Goal: Transaction & Acquisition: Purchase product/service

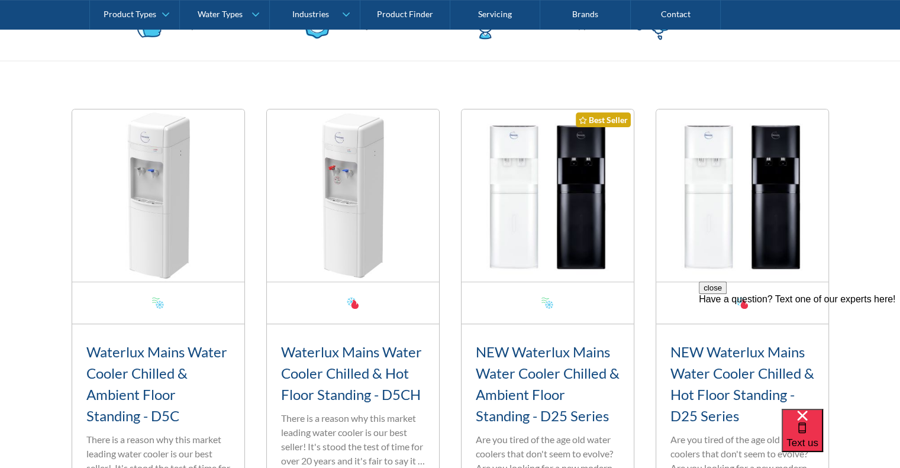
scroll to position [365, 0]
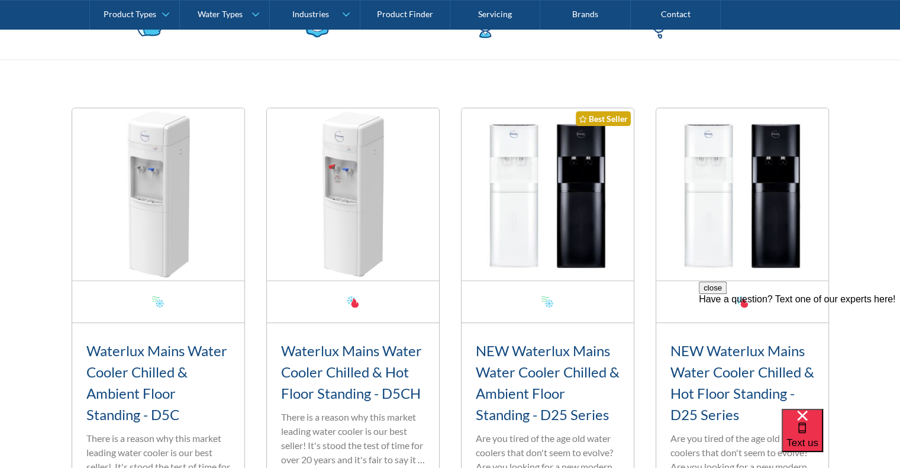
click at [156, 261] on img at bounding box center [158, 194] width 172 height 172
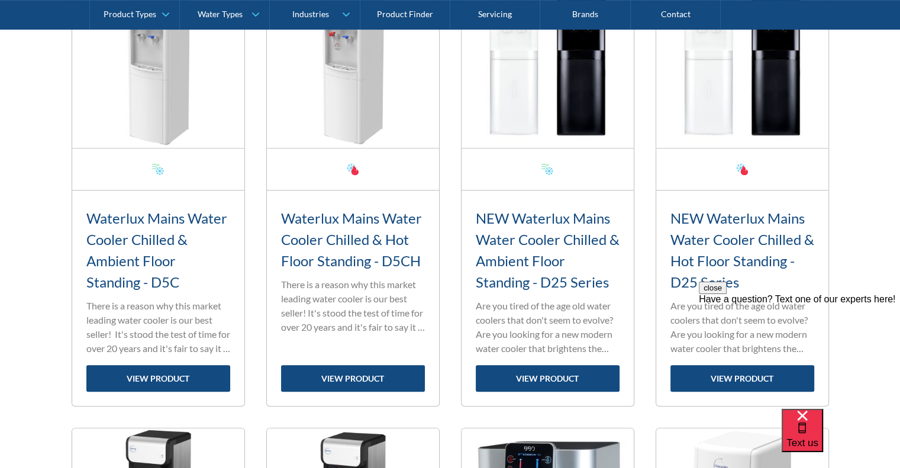
scroll to position [498, 0]
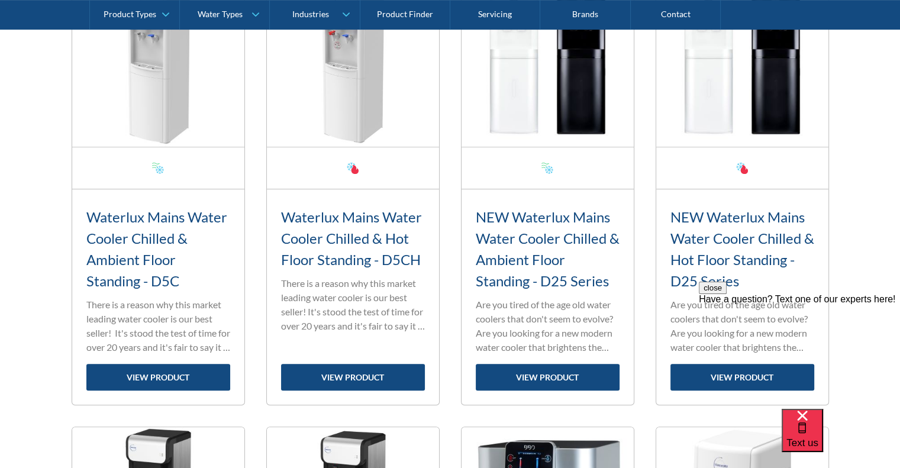
click at [159, 377] on link "view product" at bounding box center [158, 377] width 144 height 27
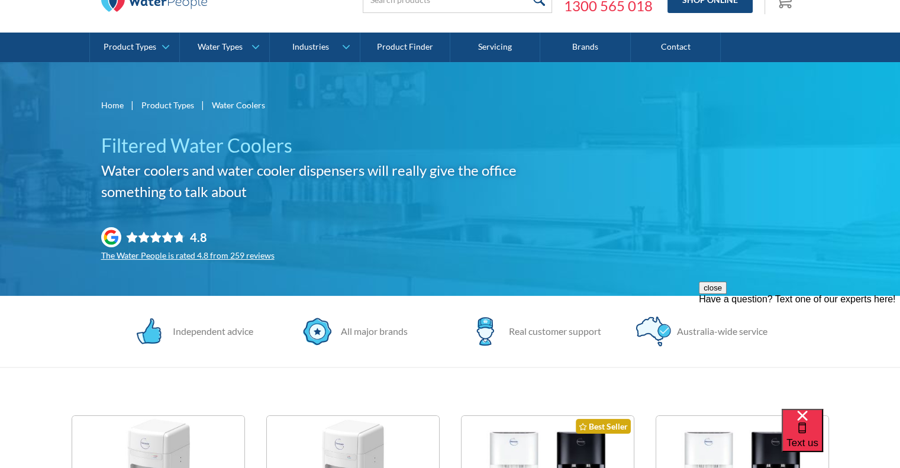
scroll to position [0, 0]
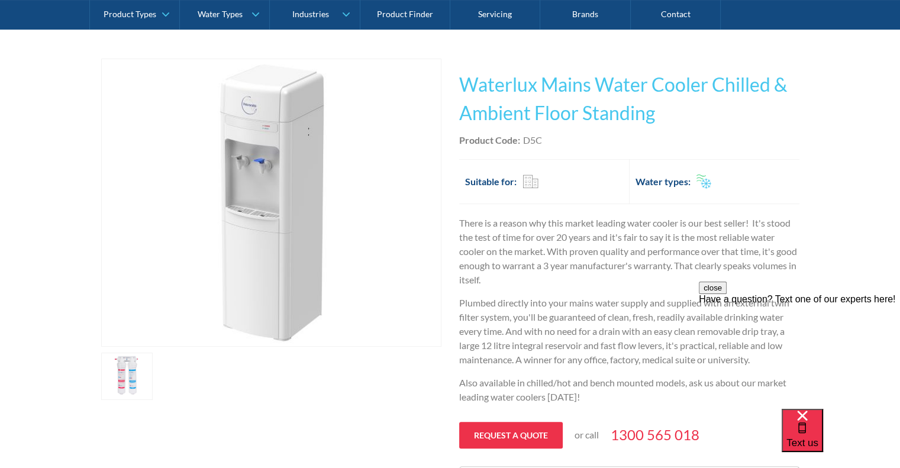
scroll to position [179, 0]
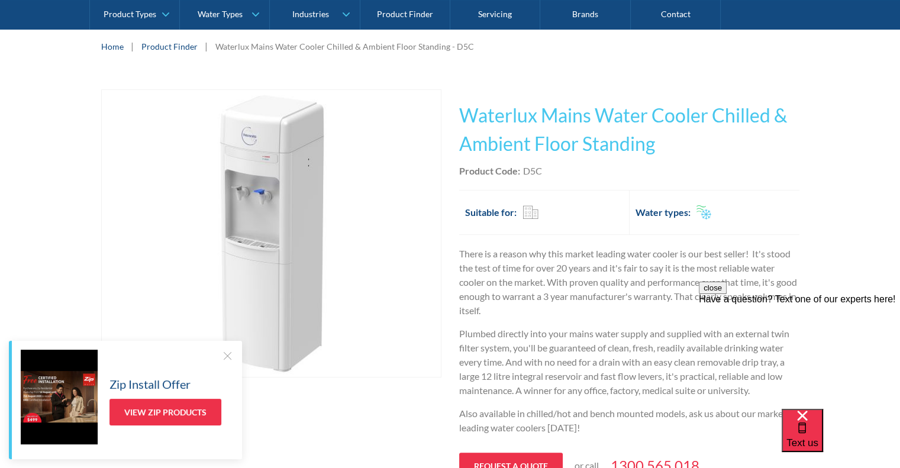
click at [227, 356] on div at bounding box center [227, 356] width 12 height 12
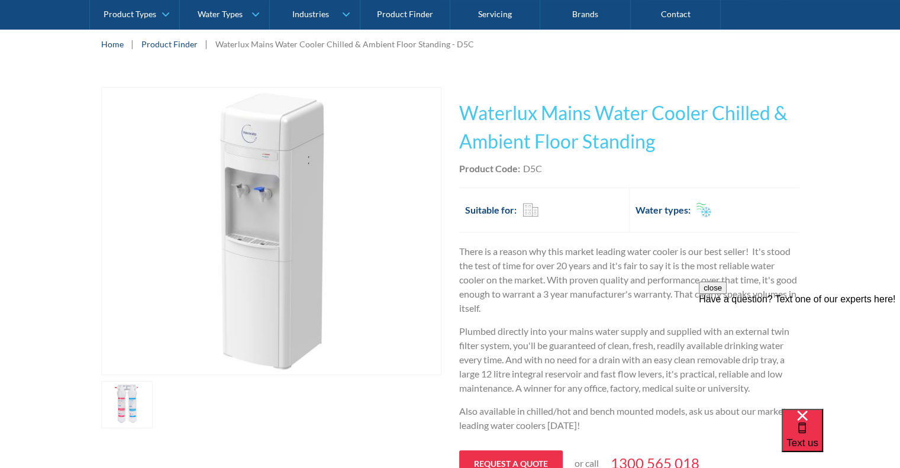
scroll to position [182, 0]
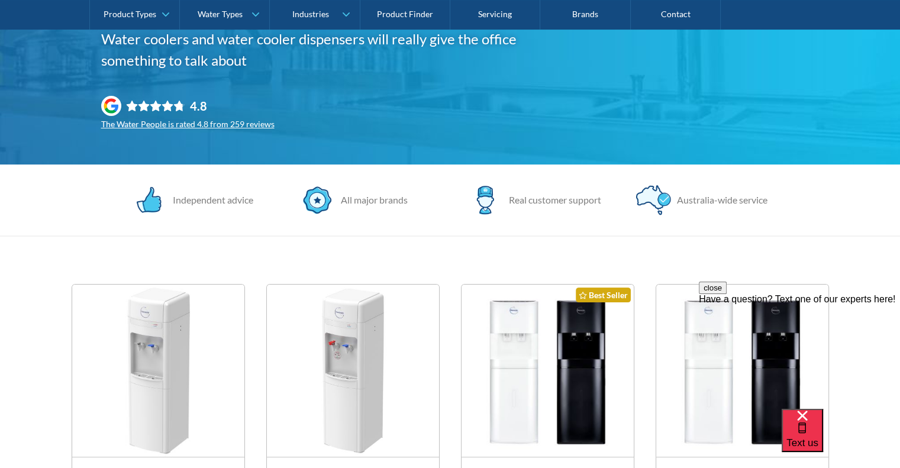
scroll to position [189, 0]
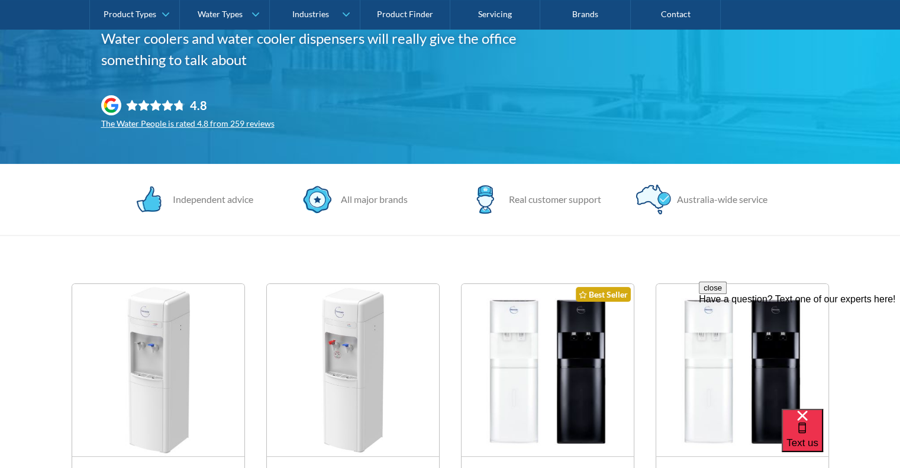
click at [727, 294] on button "close" at bounding box center [713, 288] width 28 height 12
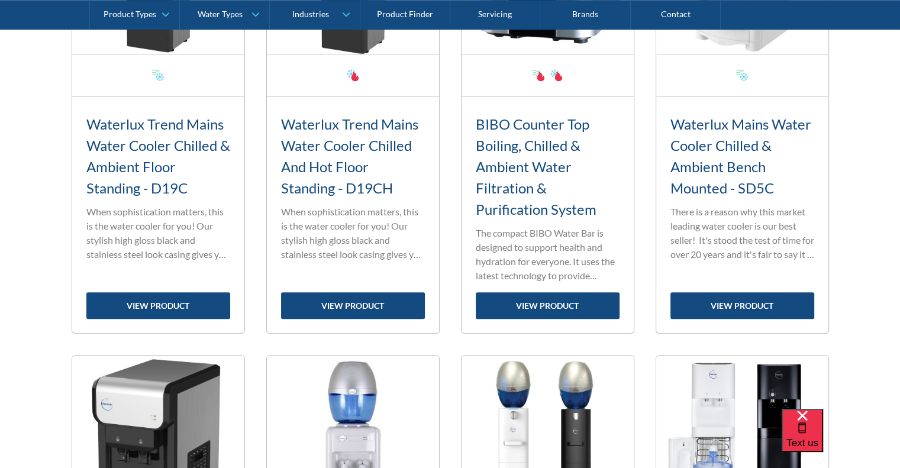
scroll to position [1045, 0]
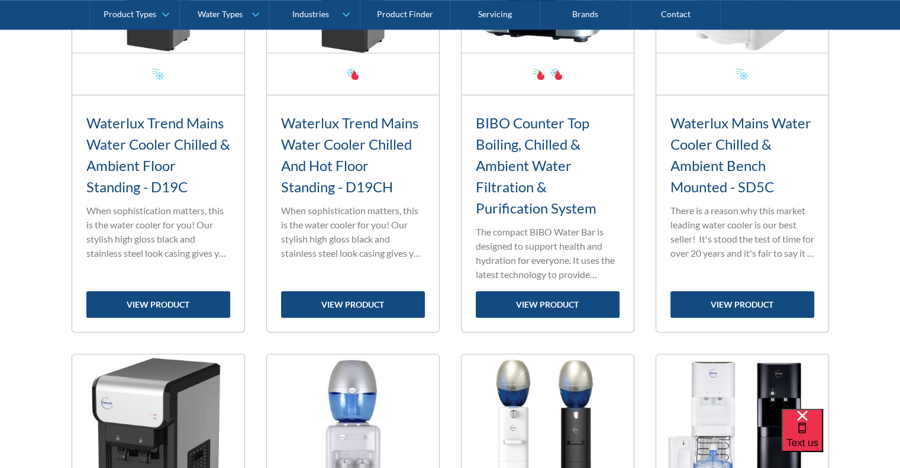
click at [729, 299] on link "view product" at bounding box center [743, 304] width 144 height 27
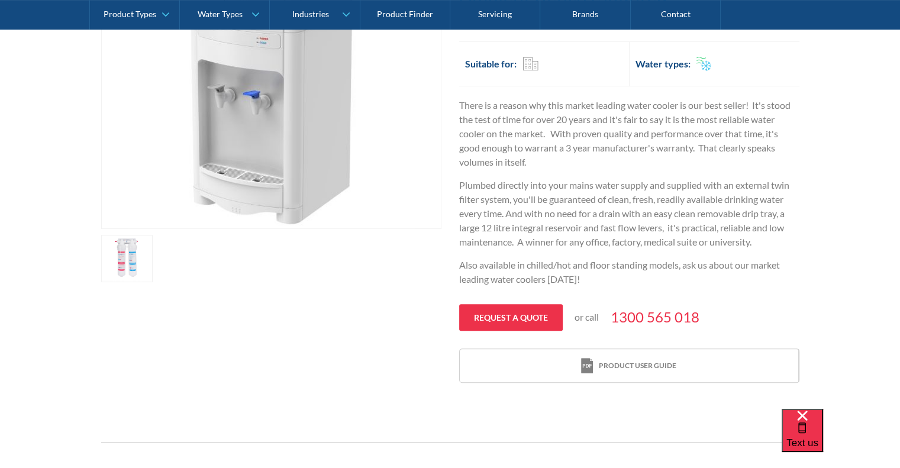
scroll to position [320, 0]
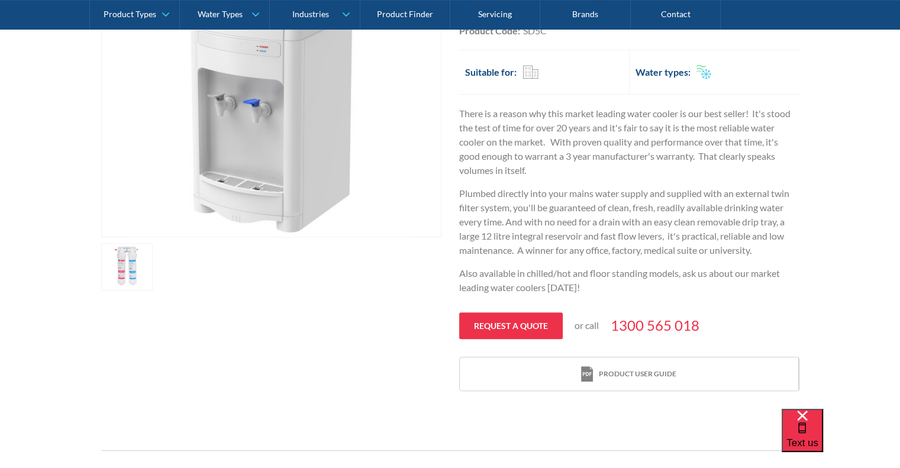
click at [537, 380] on link "Product user guide" at bounding box center [629, 375] width 339 height 34
click at [123, 267] on link "open lightbox" at bounding box center [127, 266] width 52 height 47
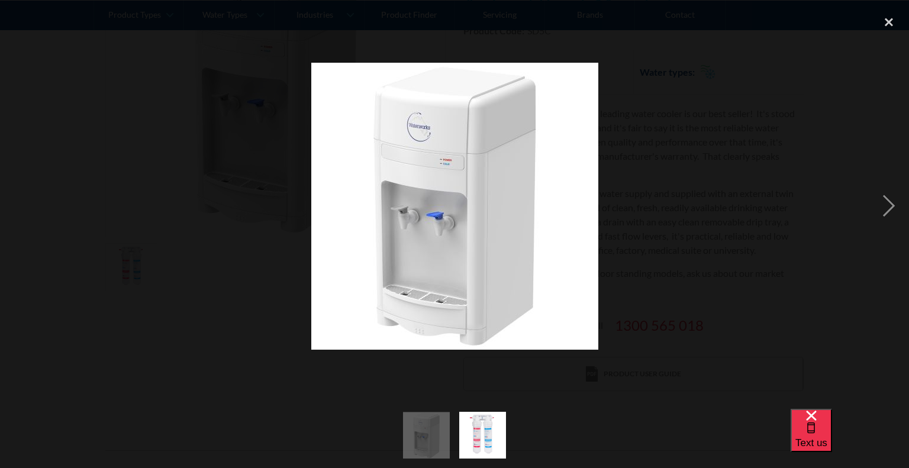
click at [888, 28] on div "close lightbox" at bounding box center [889, 22] width 40 height 26
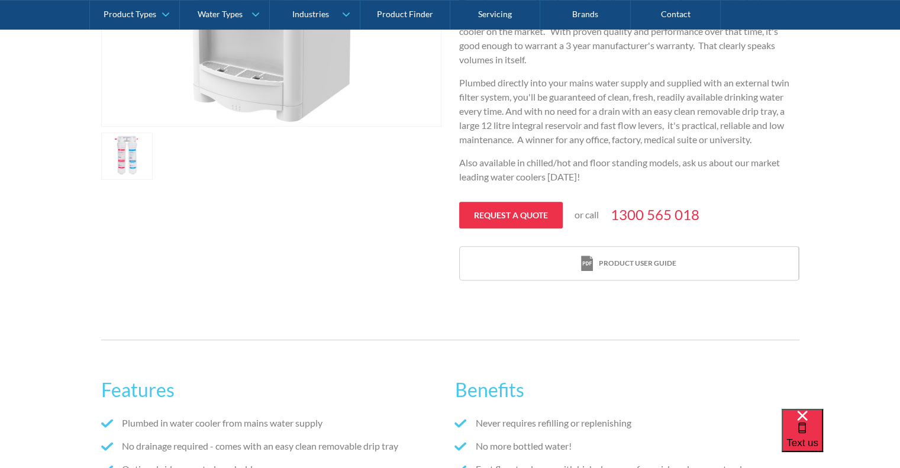
scroll to position [426, 0]
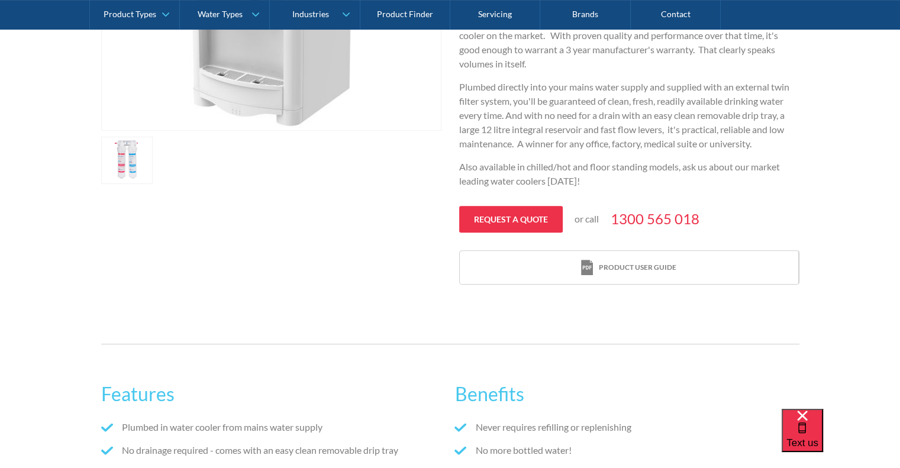
click at [819, 442] on div "Text us" at bounding box center [803, 431] width 32 height 40
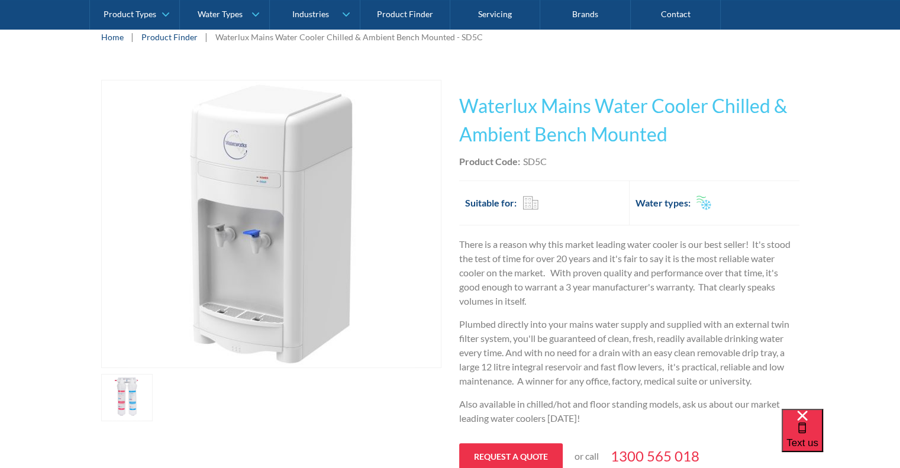
scroll to position [61, 0]
